Goal: Complete application form

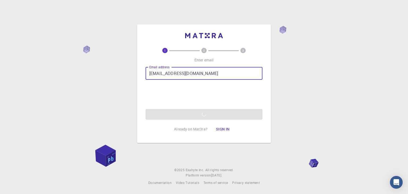
type input "[EMAIL_ADDRESS][DOMAIN_NAME]"
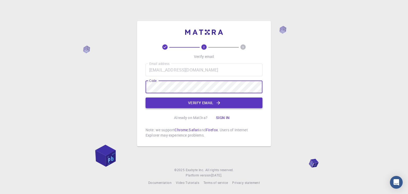
click at [210, 104] on button "Verify email" at bounding box center [204, 102] width 117 height 11
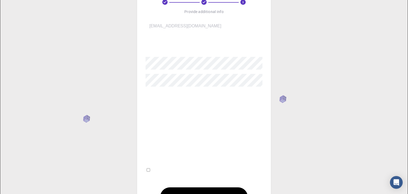
scroll to position [20, 0]
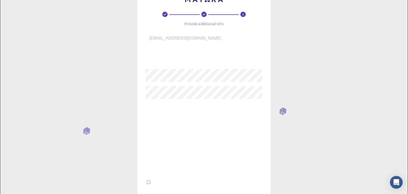
click at [150, 180] on input "I accept the Terms of Service / Privacy Policy *" at bounding box center [148, 181] width 3 height 3
checkbox input "true"
click at [172, 55] on input "username   *" at bounding box center [208, 57] width 124 height 15
type input "g"
type input "Agro"
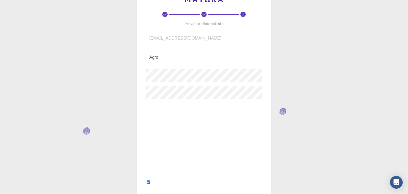
click at [96, 87] on div "3 Provide additional info Email   * [EMAIL_ADDRESS][DOMAIN_NAME] Email   * user…" at bounding box center [204, 179] width 408 height 398
click at [165, 108] on input "Fullname   *" at bounding box center [208, 110] width 124 height 15
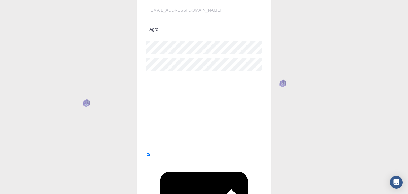
click at [186, 80] on input "Fullname   *" at bounding box center [208, 82] width 124 height 15
type input "Agro"
click at [179, 94] on input "Affiliation" at bounding box center [208, 101] width 124 height 15
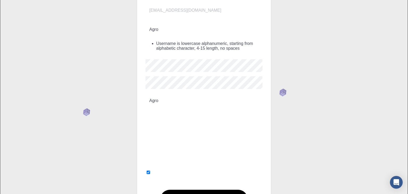
click at [164, 112] on input "Affiliation" at bounding box center [208, 119] width 124 height 15
click at [162, 112] on input "Affiliation" at bounding box center [208, 119] width 124 height 15
type input "Agro"
click at [173, 131] on input "Phone" at bounding box center [208, 138] width 124 height 15
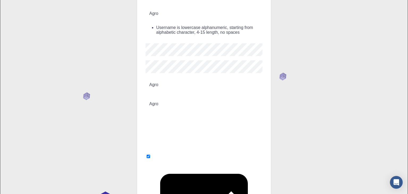
scroll to position [90, 0]
